Goal: Task Accomplishment & Management: Manage account settings

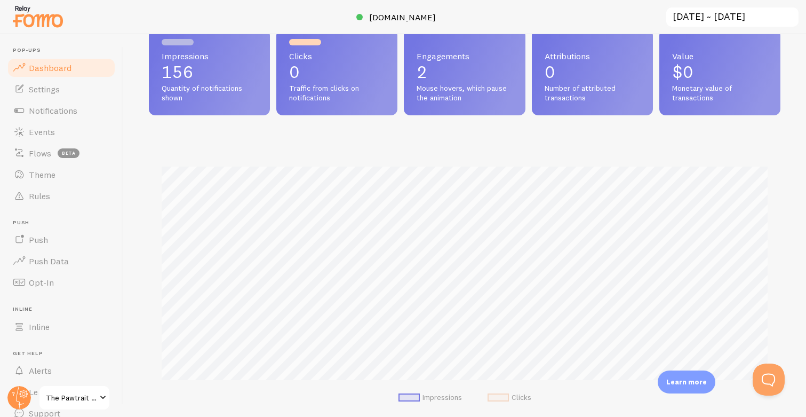
scroll to position [48, 0]
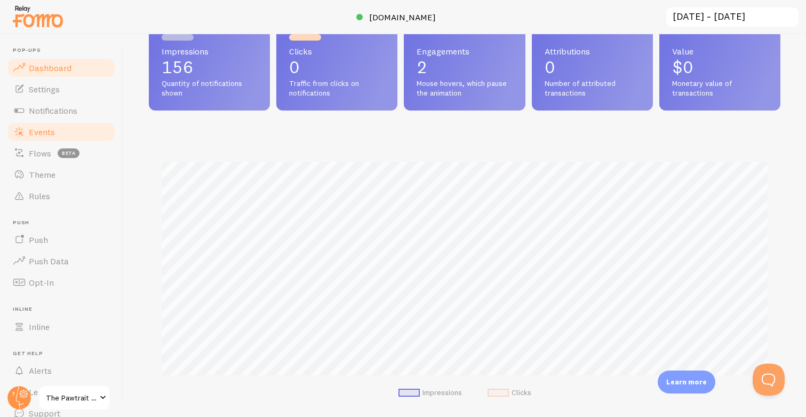
click at [65, 134] on link "Events" at bounding box center [61, 131] width 110 height 21
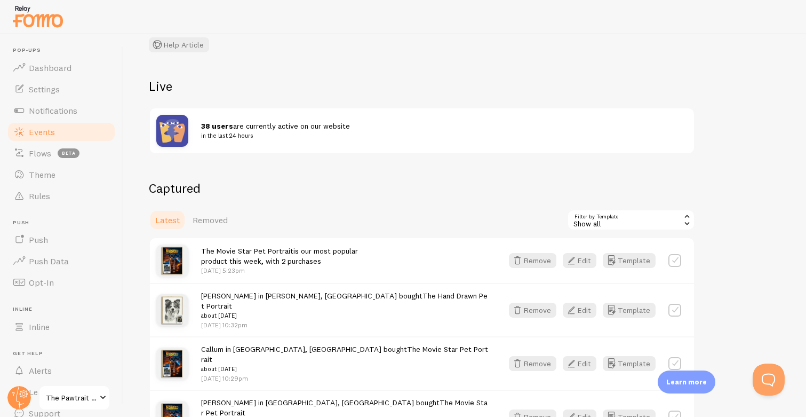
scroll to position [136, 0]
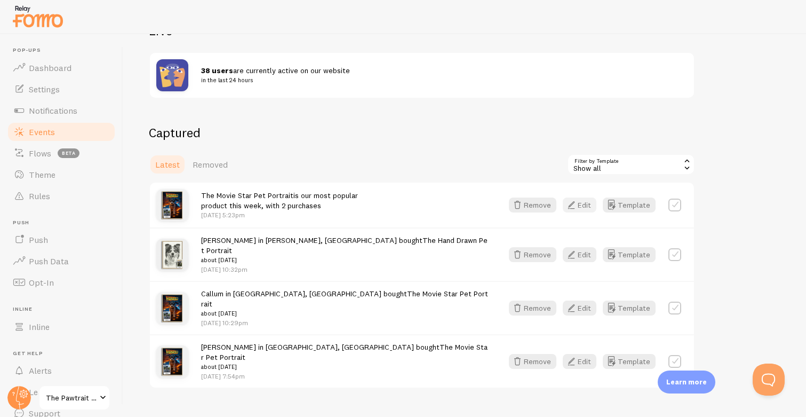
click at [583, 209] on button "Edit" at bounding box center [580, 204] width 34 height 15
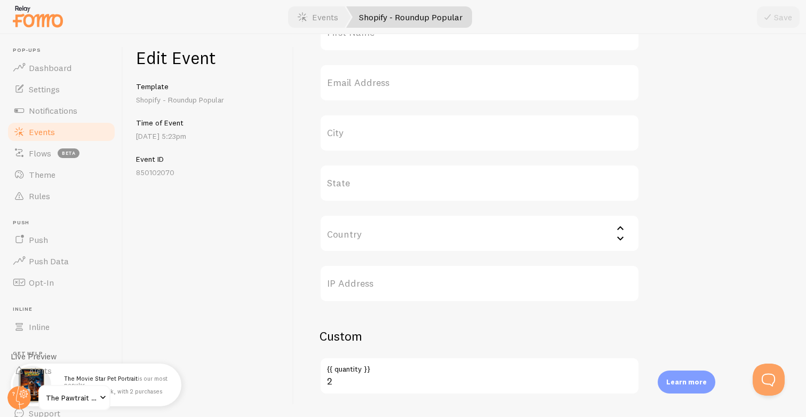
scroll to position [450, 0]
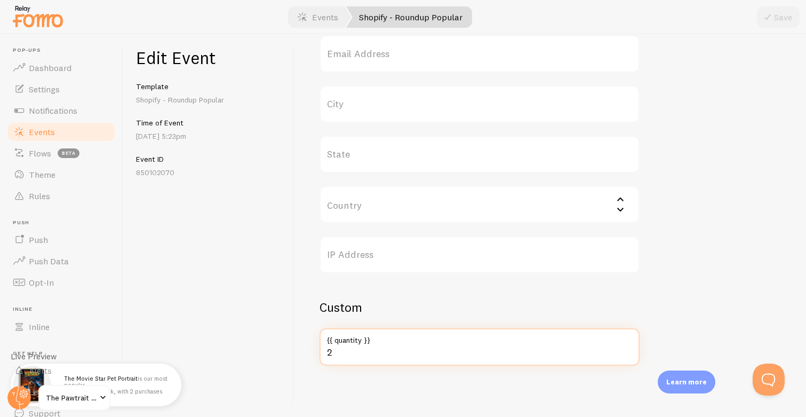
drag, startPoint x: 345, startPoint y: 355, endPoint x: 307, endPoint y: 349, distance: 38.3
click at [307, 349] on div "Meta The Movie Star Pet Portrait Title This text will be bolded in your notific…" at bounding box center [550, 225] width 512 height 382
type input "34"
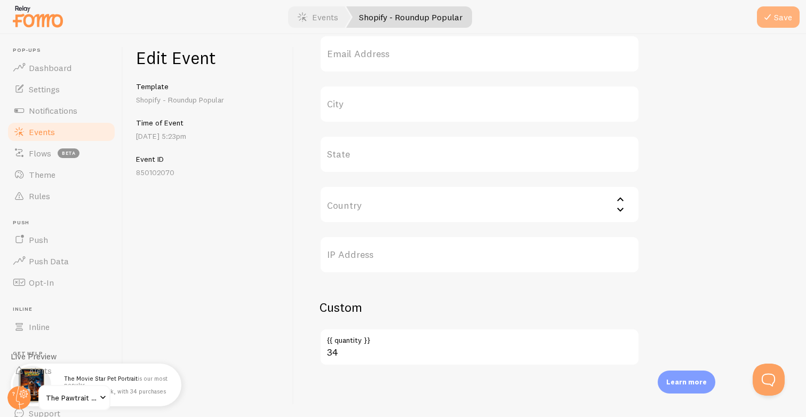
click at [769, 14] on icon "submit" at bounding box center [767, 17] width 13 height 13
click at [52, 129] on span "Events" at bounding box center [42, 131] width 26 height 11
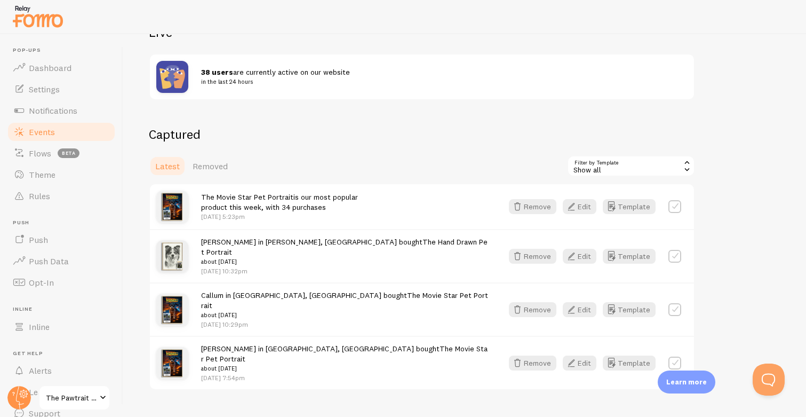
scroll to position [136, 0]
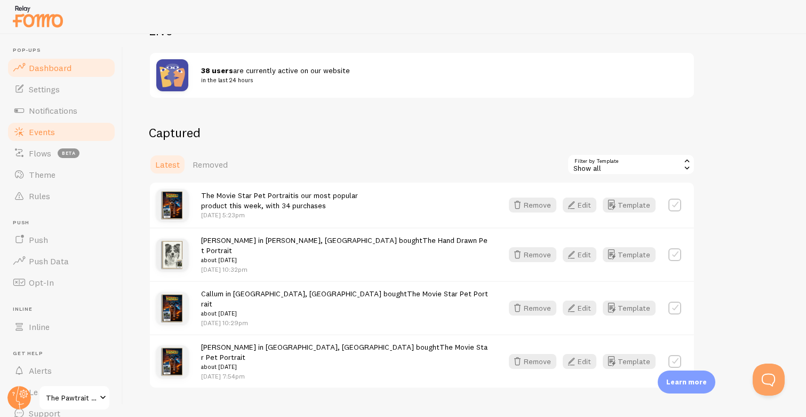
click at [44, 61] on link "Dashboard" at bounding box center [61, 67] width 110 height 21
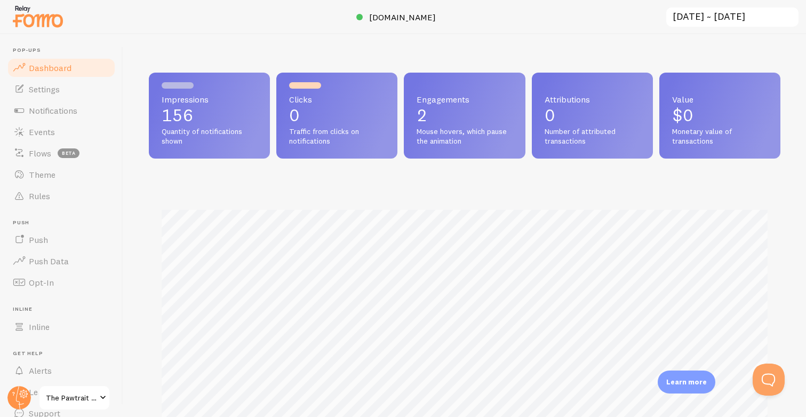
scroll to position [280, 631]
click at [59, 134] on link "Events" at bounding box center [61, 131] width 110 height 21
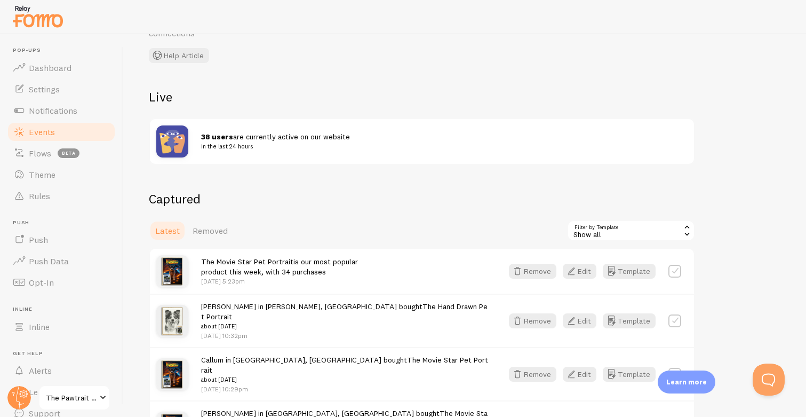
scroll to position [136, 0]
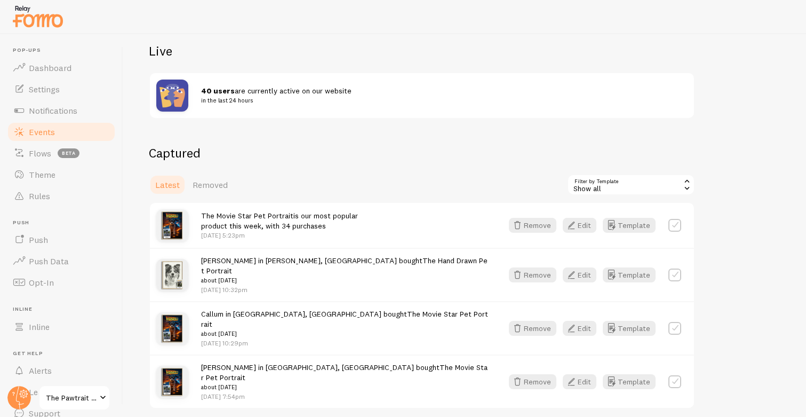
scroll to position [121, 0]
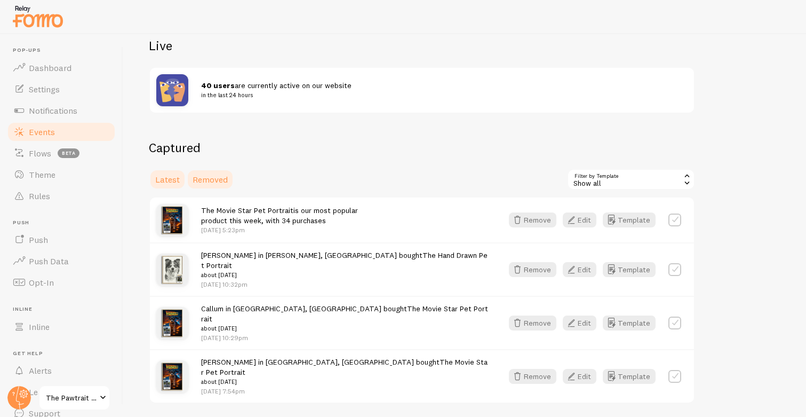
click at [199, 181] on span "Removed" at bounding box center [210, 179] width 35 height 11
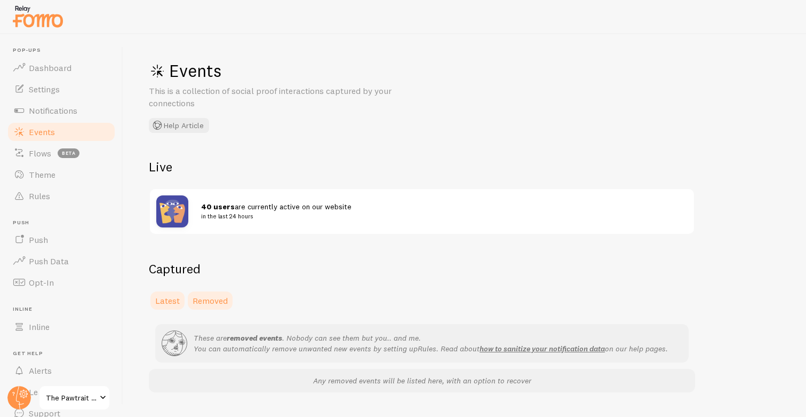
click at [165, 299] on span "Latest" at bounding box center [167, 300] width 25 height 11
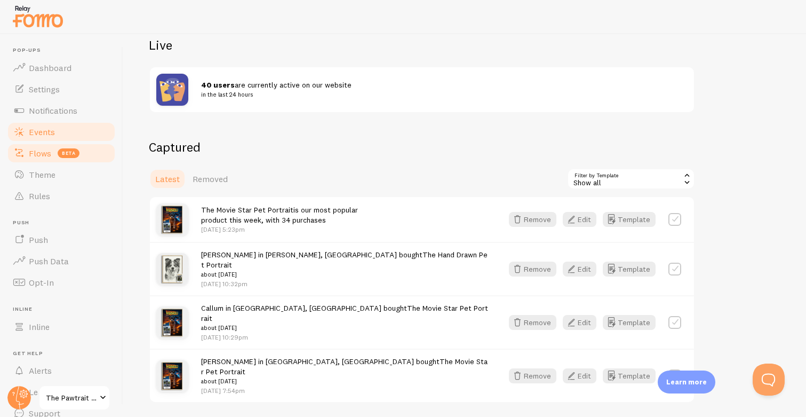
scroll to position [123, 0]
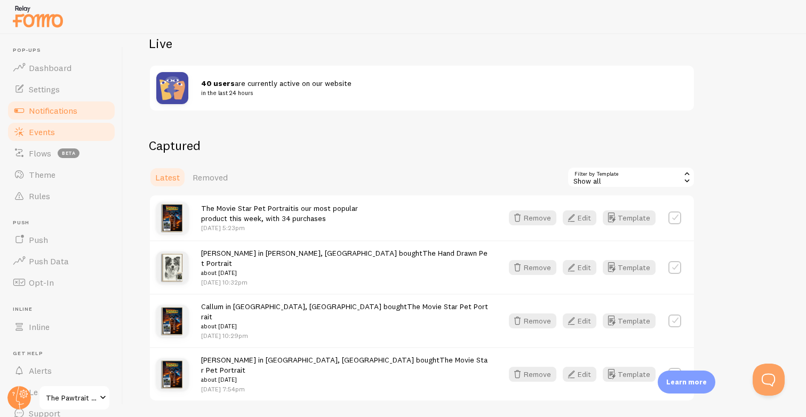
click at [56, 108] on span "Notifications" at bounding box center [53, 110] width 49 height 11
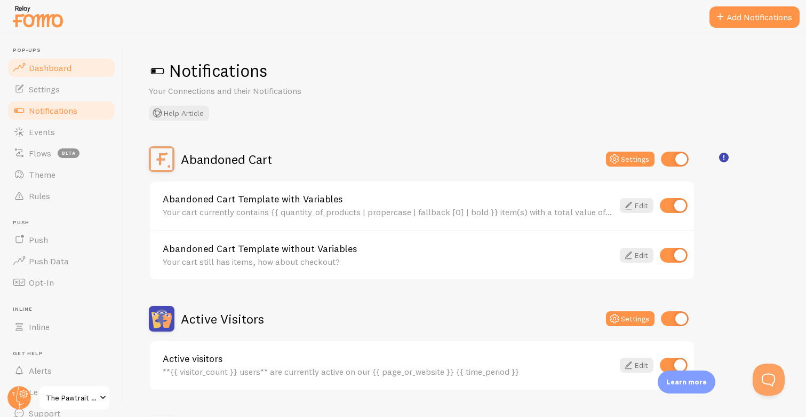
click at [42, 77] on link "Dashboard" at bounding box center [61, 67] width 110 height 21
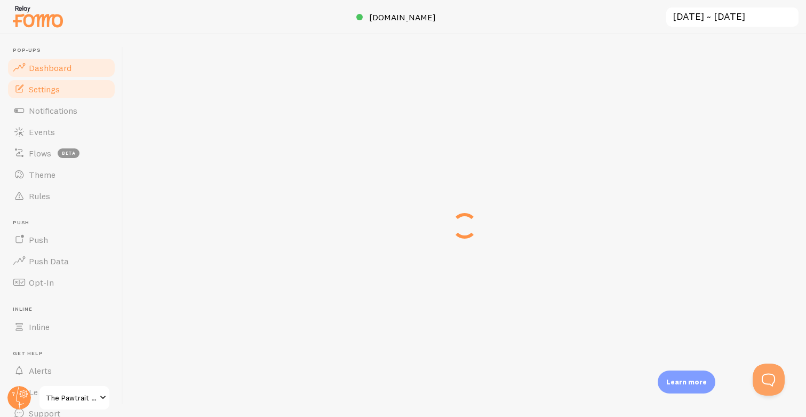
click at [46, 90] on span "Settings" at bounding box center [44, 89] width 31 height 11
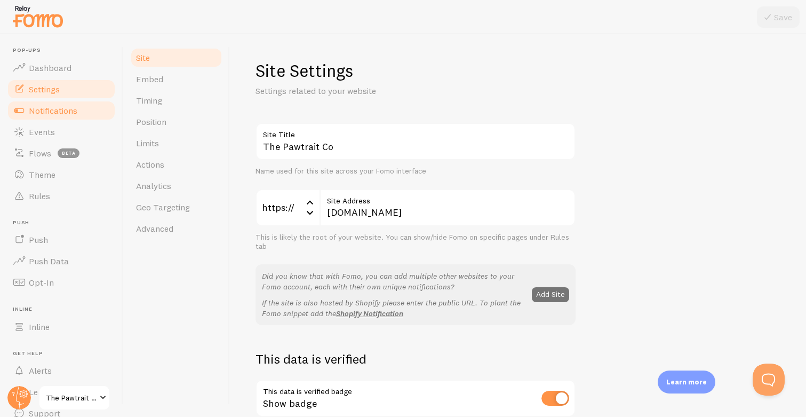
click at [47, 108] on span "Notifications" at bounding box center [53, 110] width 49 height 11
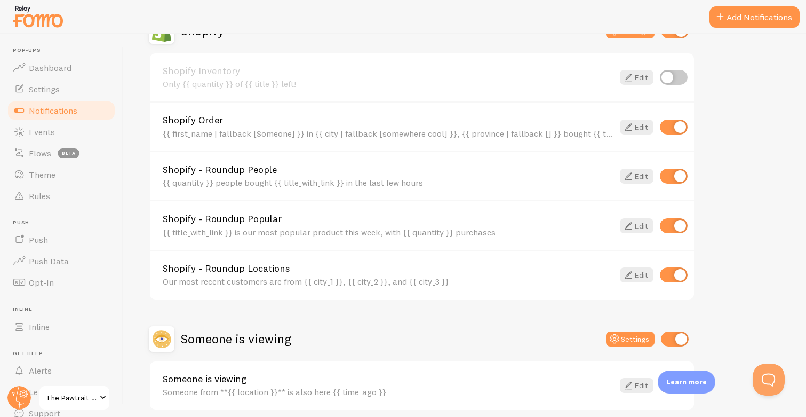
scroll to position [443, 0]
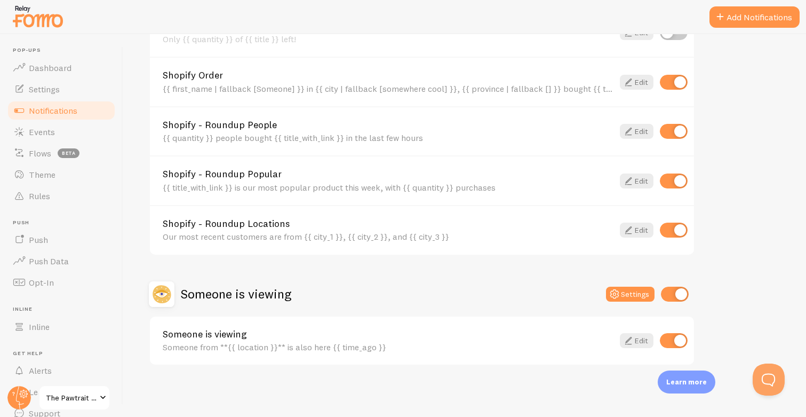
click at [679, 293] on input "checkbox" at bounding box center [675, 293] width 28 height 15
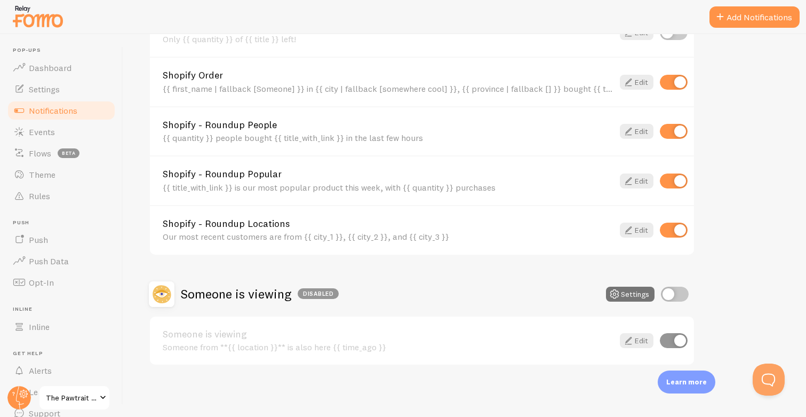
click at [676, 293] on input "checkbox" at bounding box center [675, 293] width 28 height 15
checkbox input "true"
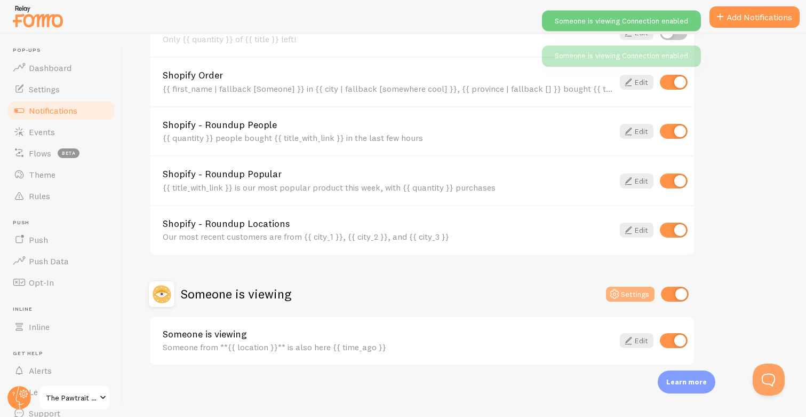
click at [628, 290] on button "Settings" at bounding box center [630, 293] width 49 height 15
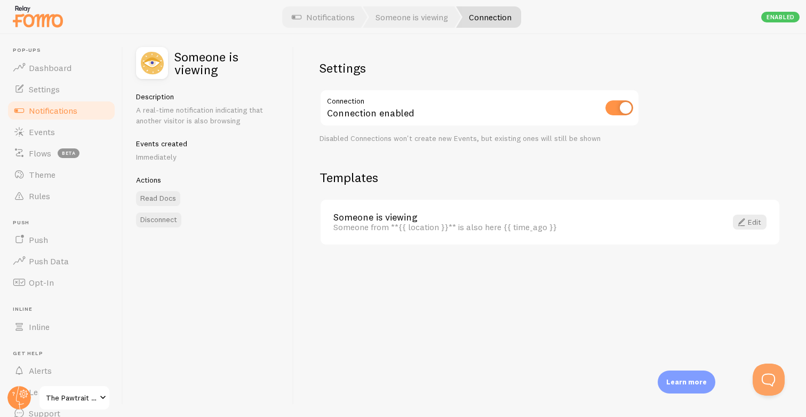
click at [52, 111] on span "Notifications" at bounding box center [53, 110] width 49 height 11
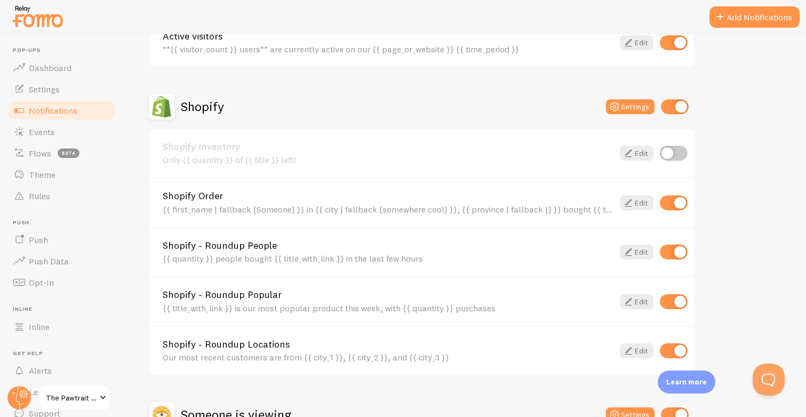
scroll to position [443, 0]
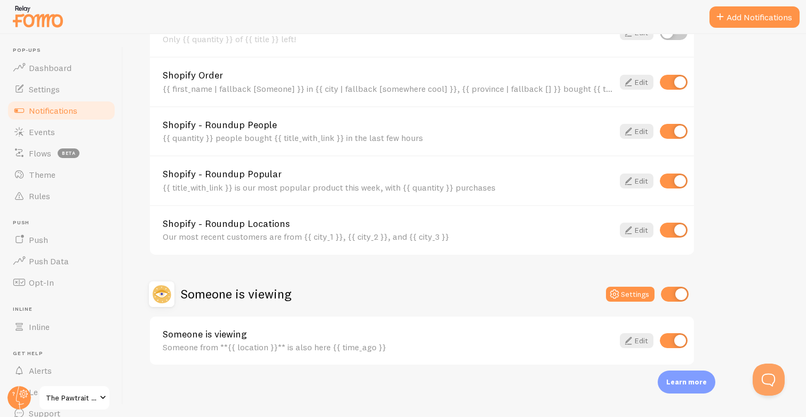
click at [675, 301] on input "checkbox" at bounding box center [675, 293] width 28 height 15
checkbox input "false"
